Goal: Task Accomplishment & Management: Use online tool/utility

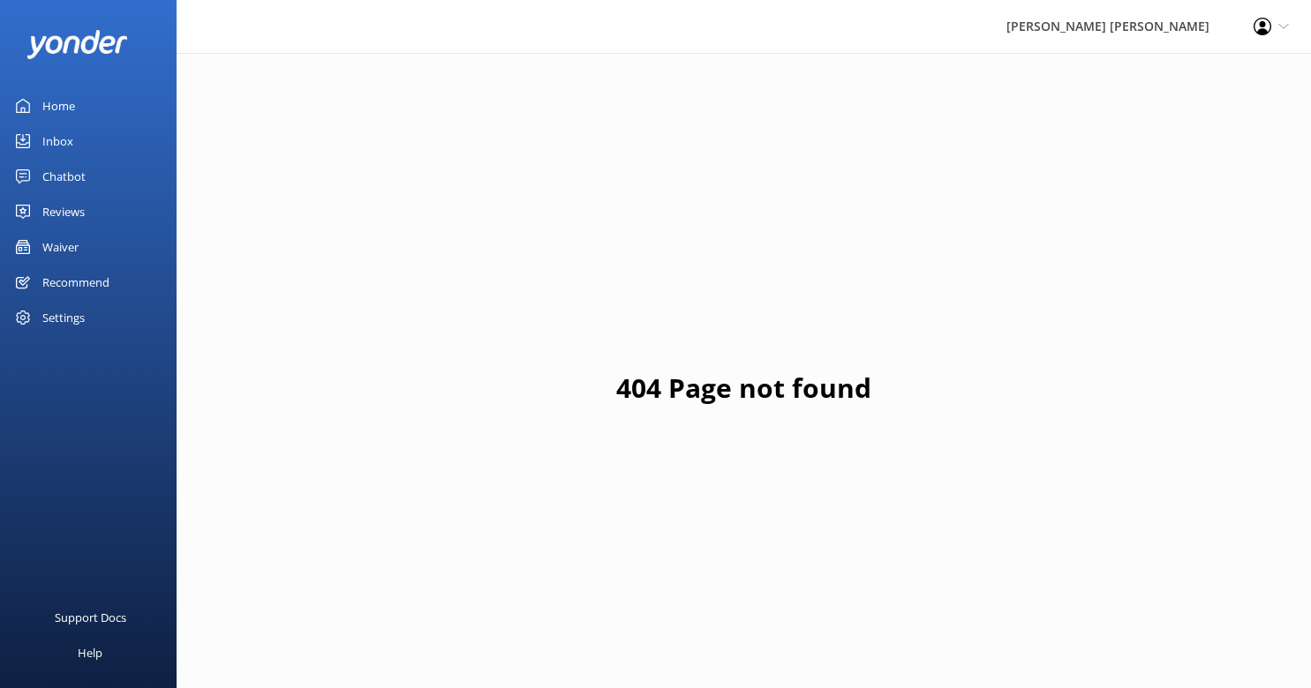
click at [47, 249] on div "Waiver" at bounding box center [60, 246] width 36 height 35
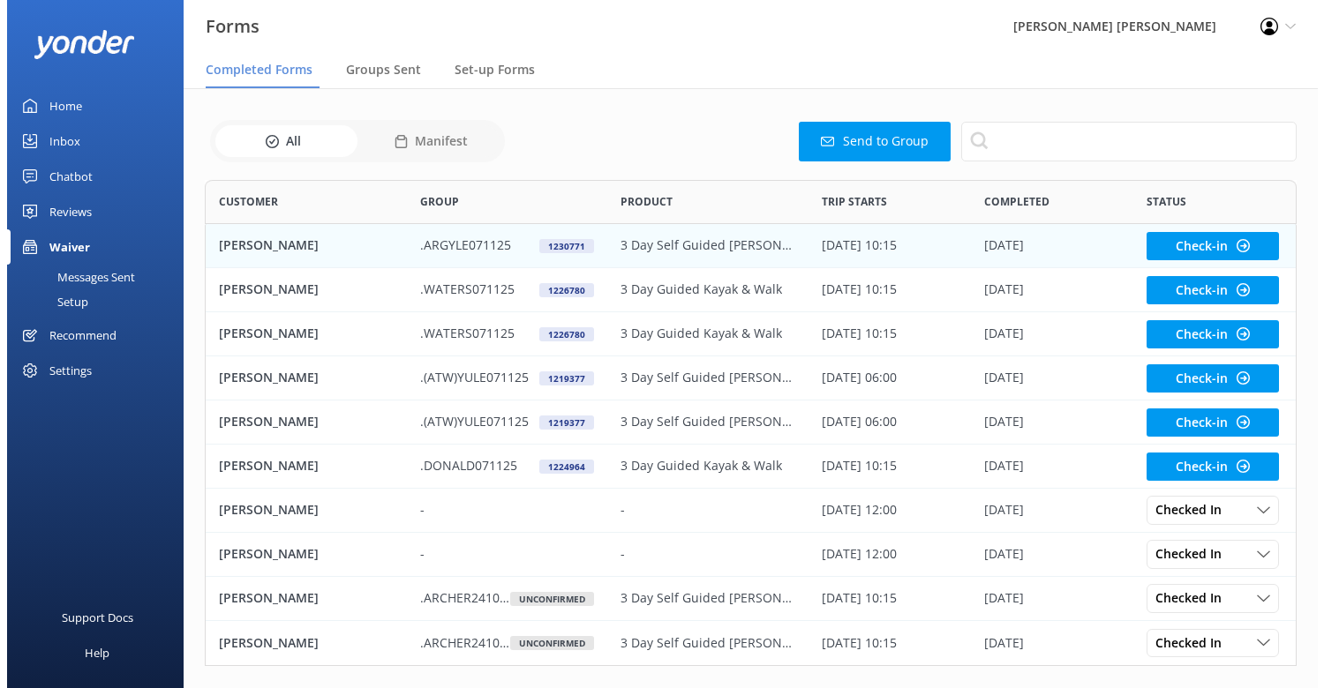
scroll to position [473, 1078]
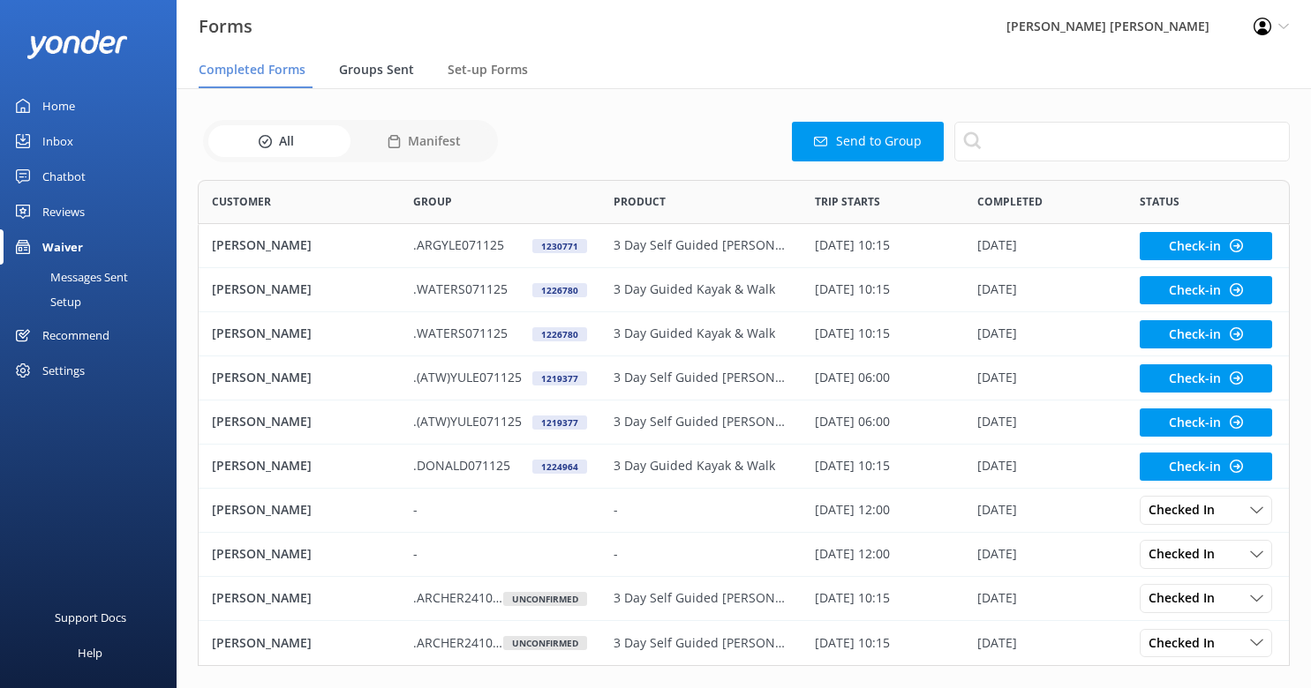
click at [351, 71] on span "Groups Sent" at bounding box center [376, 70] width 75 height 18
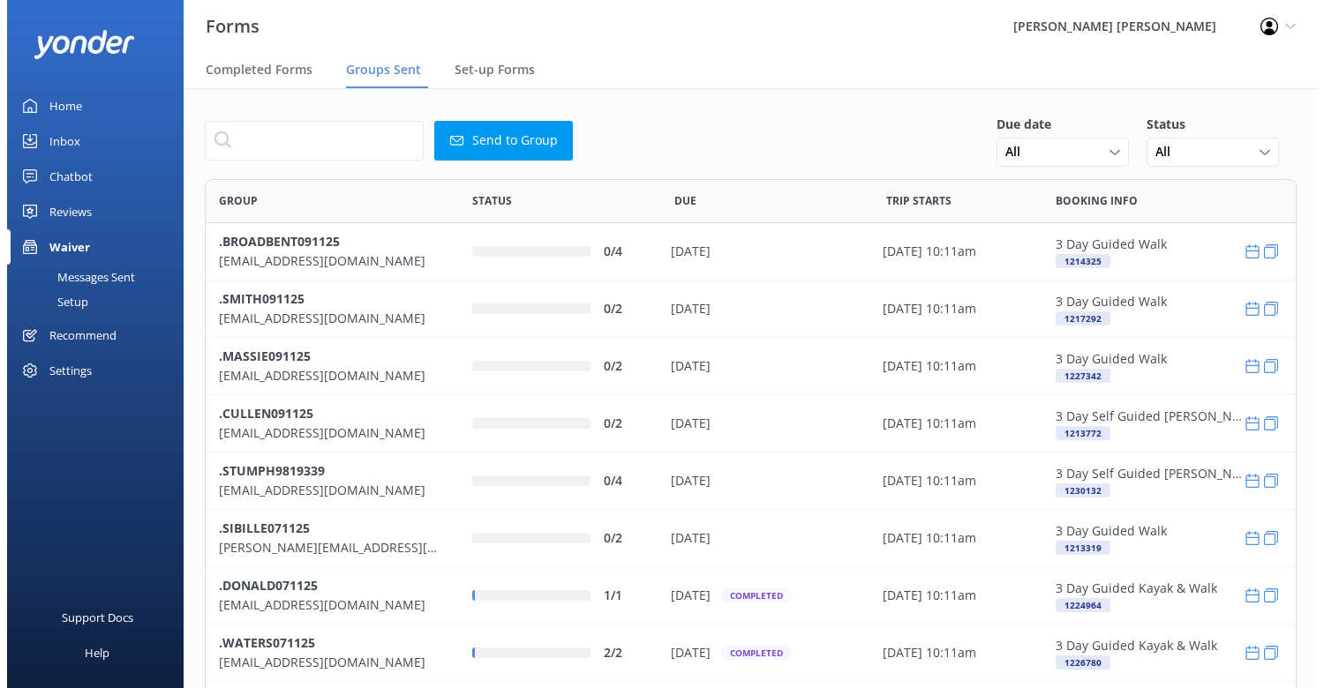
scroll to position [605, 1078]
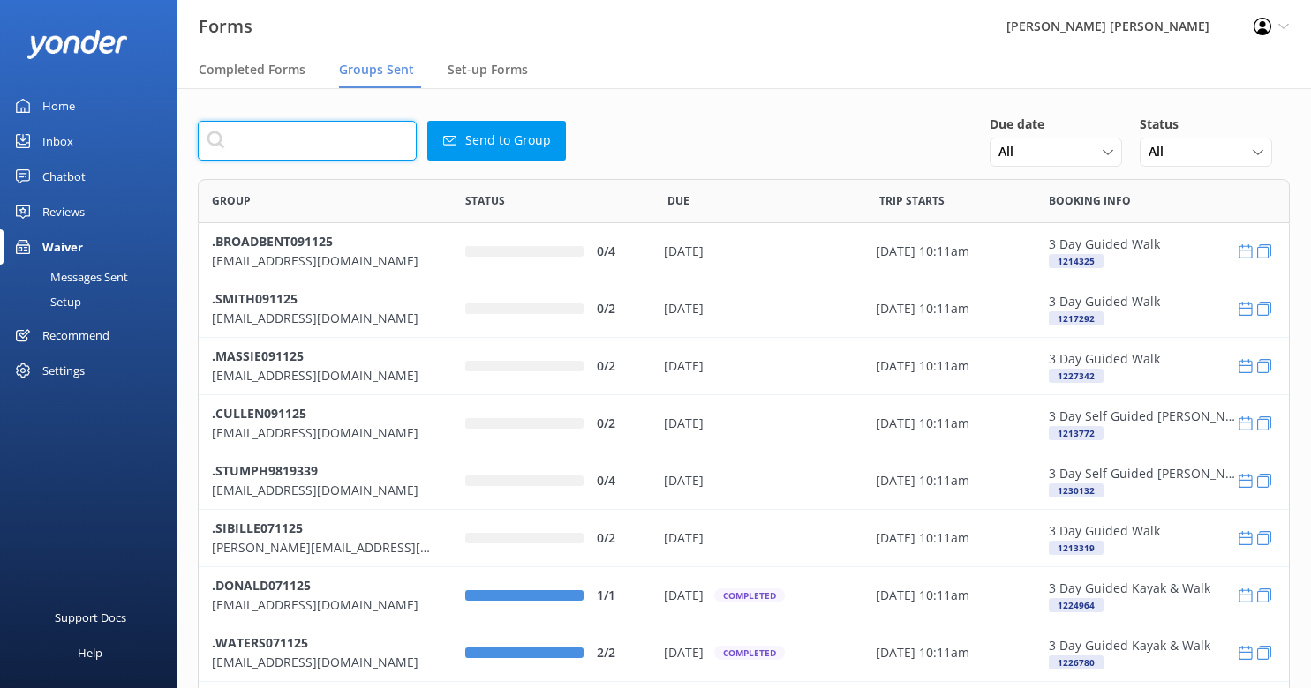
click at [267, 158] on input "text" at bounding box center [307, 141] width 219 height 40
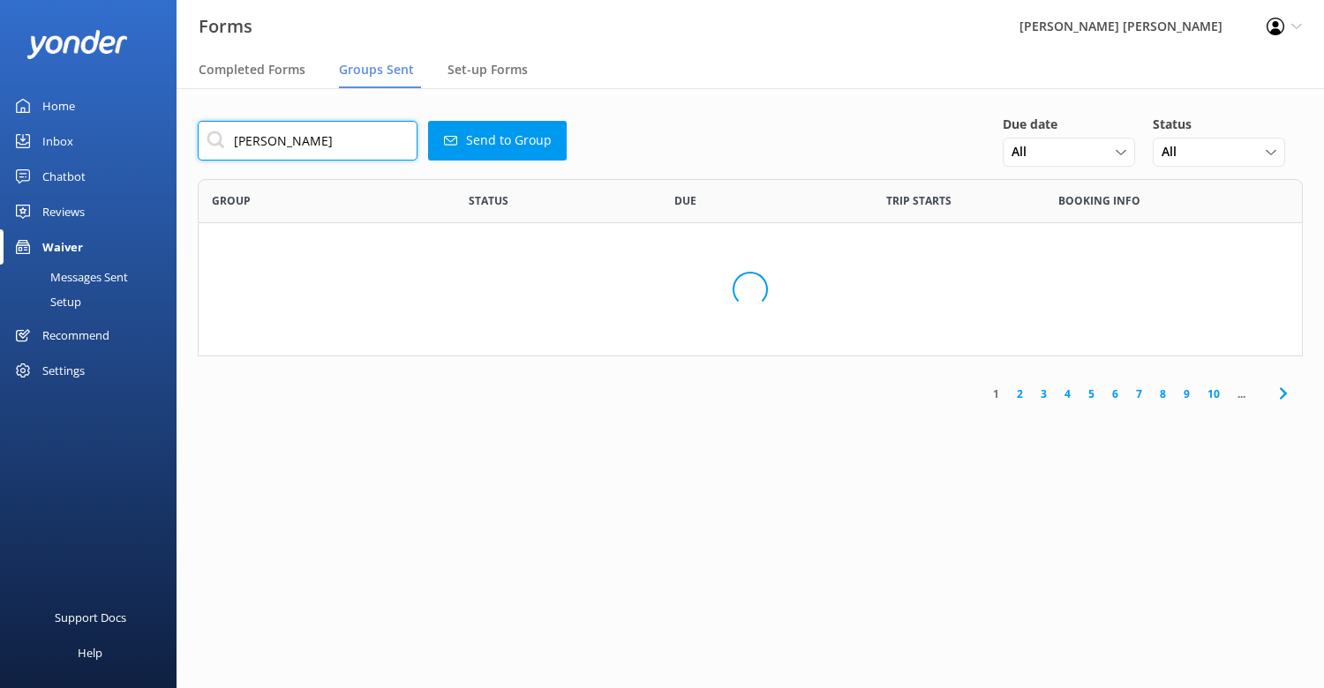
scroll to position [89, 1092]
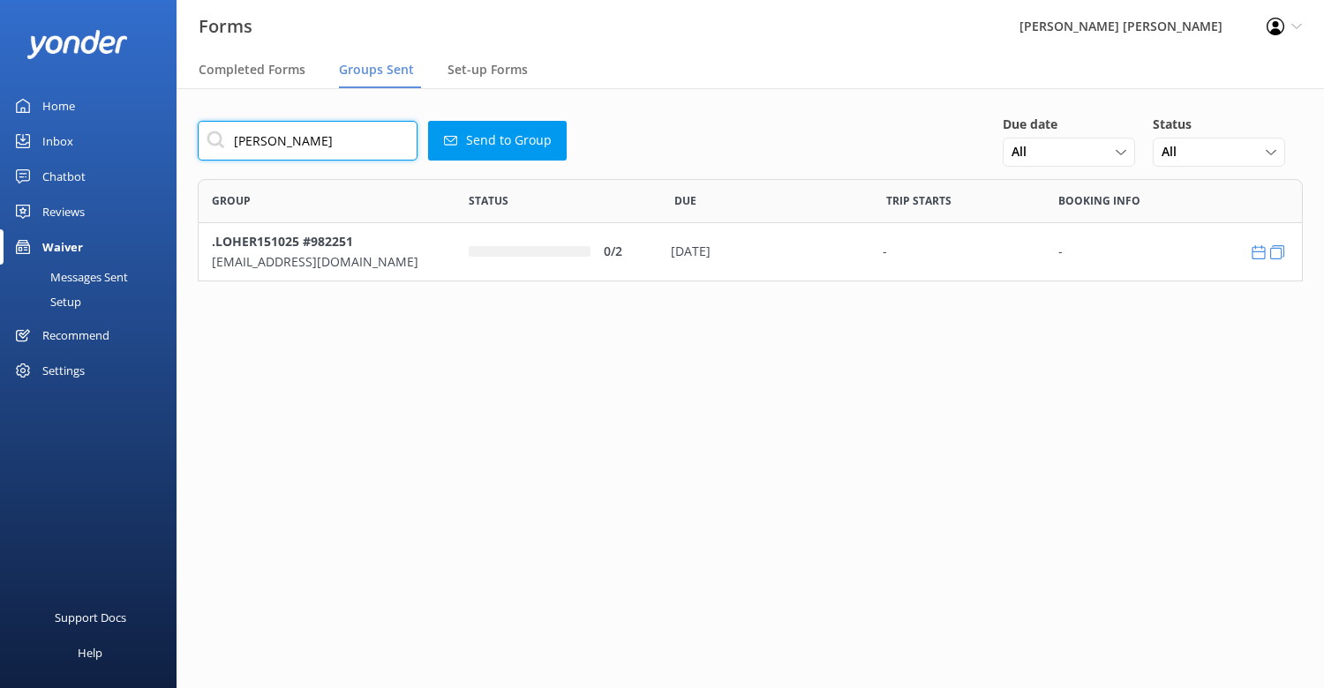
type input "[PERSON_NAME]"
